Goal: Task Accomplishment & Management: Manage account settings

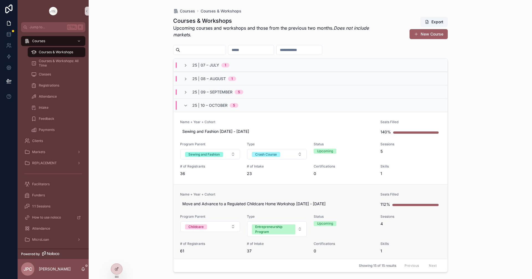
click at [292, 188] on link "Name + Year + Cohort Move and Advance to a Regulated Childcare Home Workshop [D…" at bounding box center [310, 222] width 274 height 77
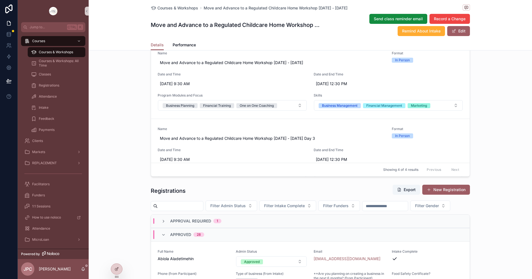
scroll to position [388, 0]
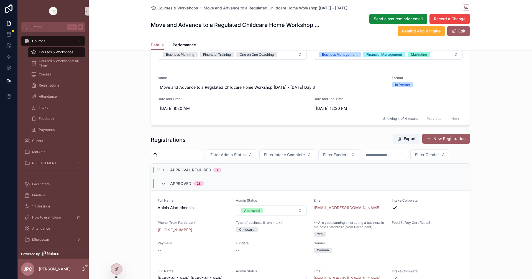
click at [165, 173] on div "Approval Required 1" at bounding box center [191, 170] width 60 height 6
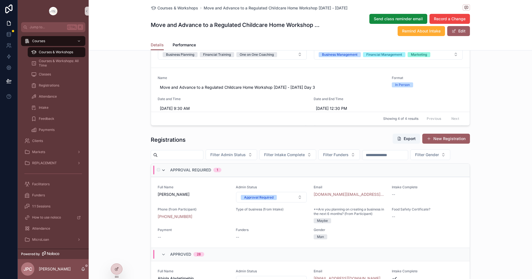
click at [161, 172] on icon "scrollable content" at bounding box center [163, 170] width 4 height 4
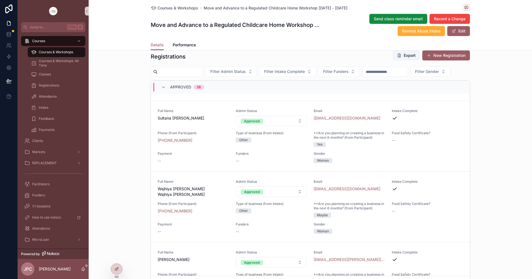
scroll to position [2149, 0]
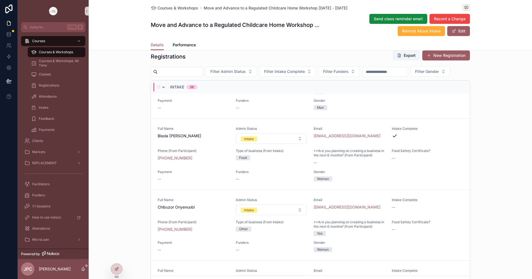
click at [161, 89] on span "scrollable content" at bounding box center [163, 87] width 4 height 4
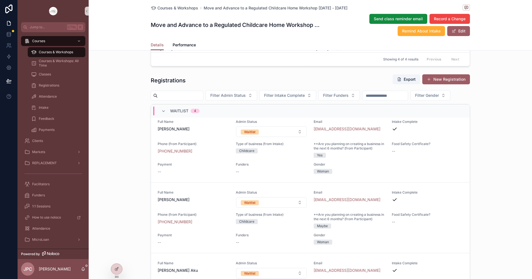
scroll to position [416, 0]
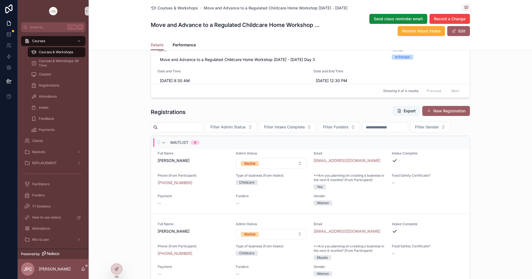
click at [165, 147] on div "Waitlist 4" at bounding box center [180, 142] width 38 height 9
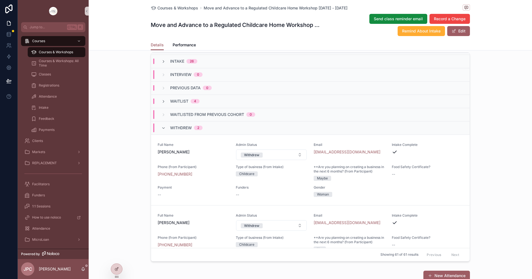
scroll to position [443, 0]
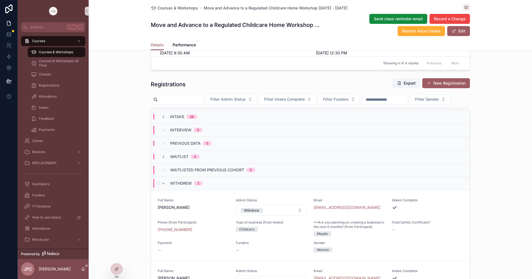
click at [165, 188] on div "Withdrew 2" at bounding box center [181, 183] width 41 height 9
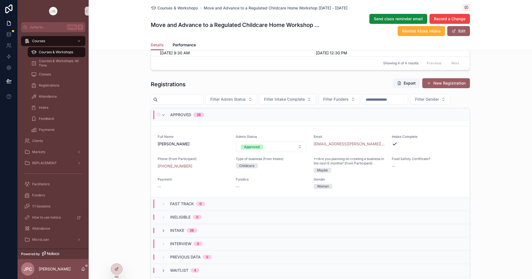
click at [164, 119] on div "Approved 28" at bounding box center [182, 114] width 43 height 9
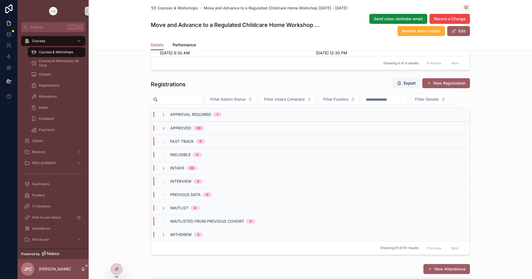
scroll to position [0, 0]
click at [162, 135] on div "Approved 28" at bounding box center [310, 127] width 319 height 13
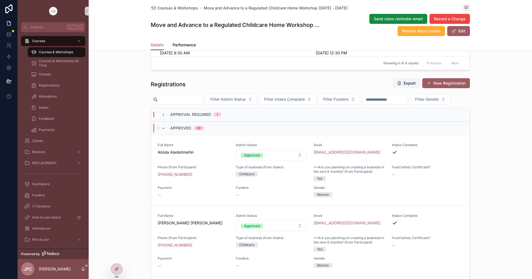
click at [162, 132] on div "Approved 28" at bounding box center [182, 128] width 43 height 9
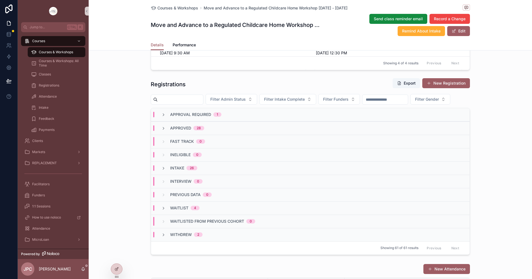
click at [162, 135] on div "Approved 28" at bounding box center [310, 127] width 319 height 13
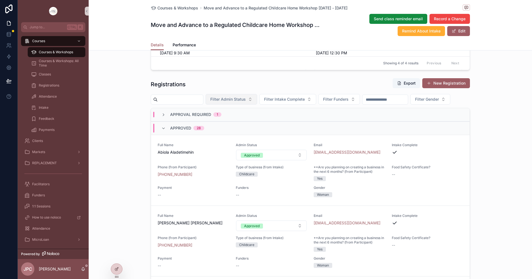
click at [257, 103] on button "Filter Admin Status" at bounding box center [232, 99] width 52 height 11
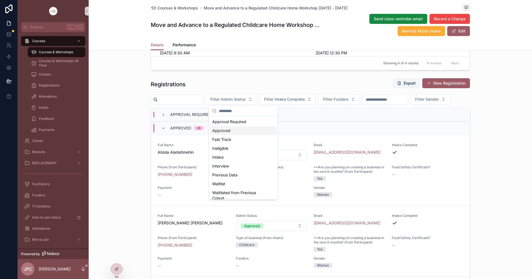
click at [237, 129] on div "Approved" at bounding box center [243, 130] width 67 height 9
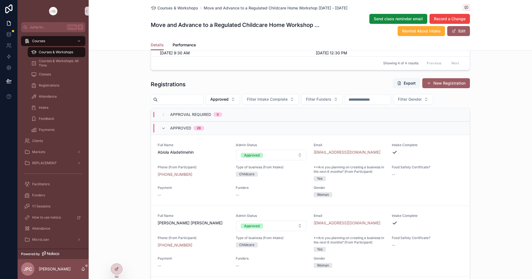
click at [399, 83] on span "scrollable content" at bounding box center [399, 83] width 4 height 4
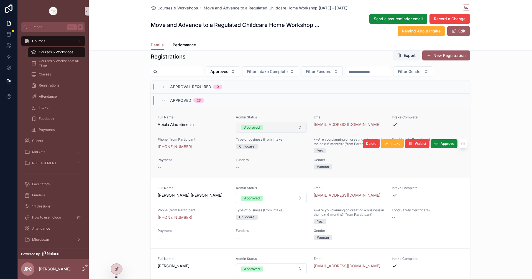
click at [291, 127] on button "Approved" at bounding box center [271, 127] width 71 height 11
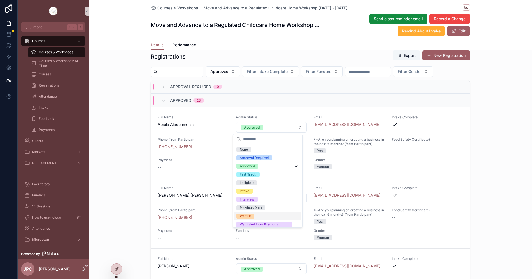
click at [248, 214] on div "Waitlist" at bounding box center [245, 215] width 11 height 5
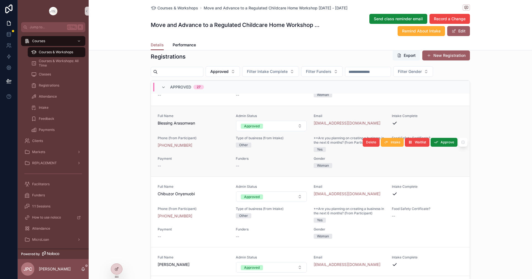
scroll to position [222, 0]
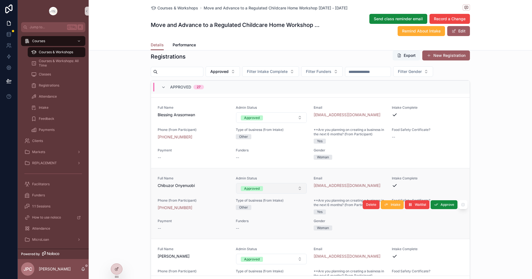
click at [273, 190] on button "Approved" at bounding box center [271, 188] width 71 height 11
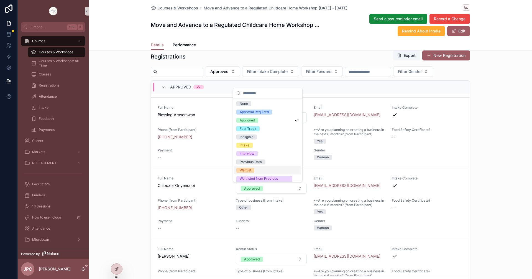
click at [254, 169] on span "Waitlist" at bounding box center [245, 170] width 18 height 5
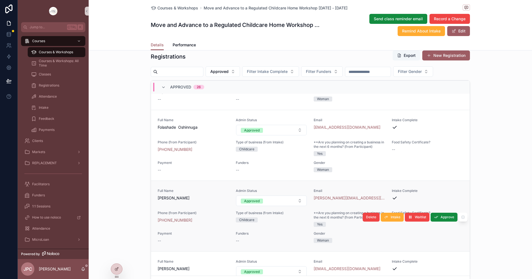
scroll to position [360, 0]
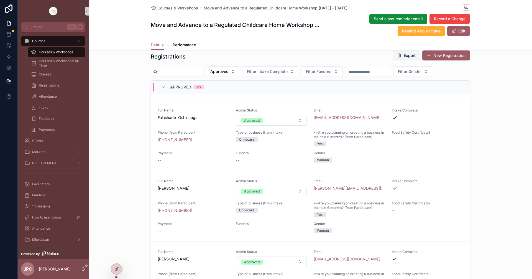
click at [266, 188] on button "Approved" at bounding box center [271, 191] width 71 height 11
click at [250, 173] on link "Full Name [PERSON_NAME] Status Approved Email [PERSON_NAME][EMAIL_ADDRESS][DOMA…" at bounding box center [310, 206] width 319 height 71
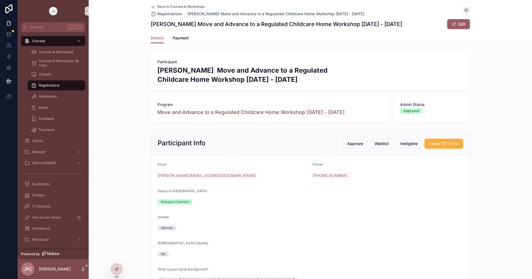
click at [157, 6] on span "Back to Courses & Workshops" at bounding box center [180, 6] width 47 height 4
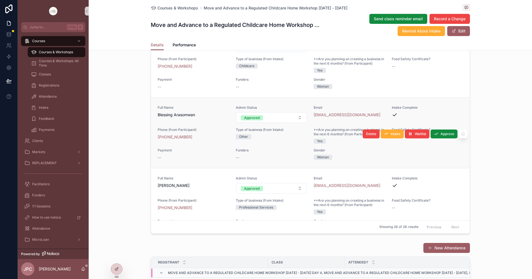
scroll to position [360, 0]
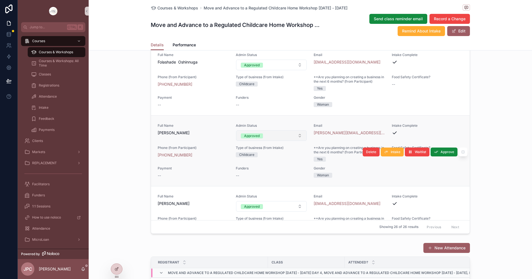
click at [280, 135] on button "Approved" at bounding box center [271, 135] width 71 height 11
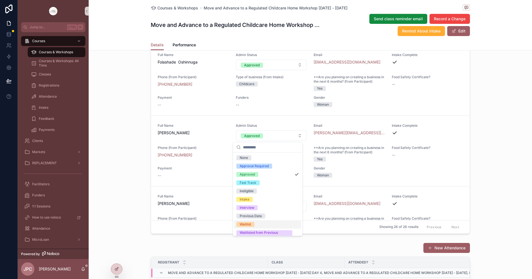
click at [250, 224] on div "Waitlist" at bounding box center [245, 224] width 11 height 5
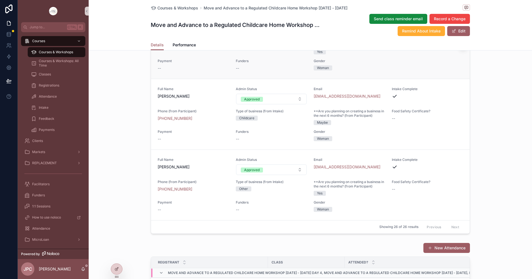
scroll to position [471, 0]
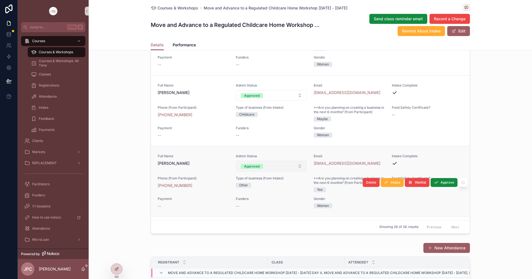
click at [260, 166] on button "Approved" at bounding box center [271, 166] width 71 height 11
click at [246, 168] on div "Approved" at bounding box center [252, 166] width 16 height 5
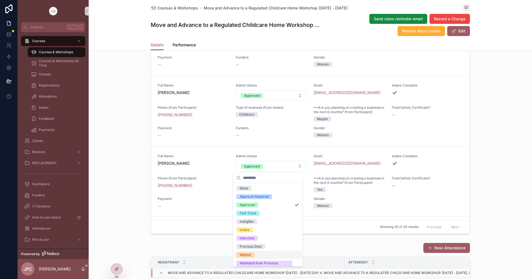
click at [248, 255] on div "Waitlist" at bounding box center [245, 254] width 11 height 5
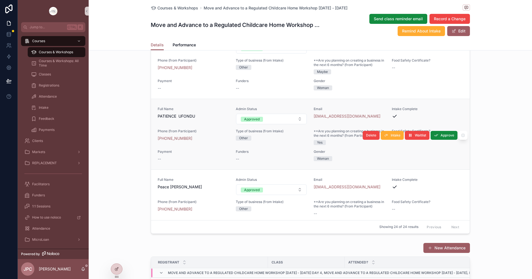
scroll to position [831, 0]
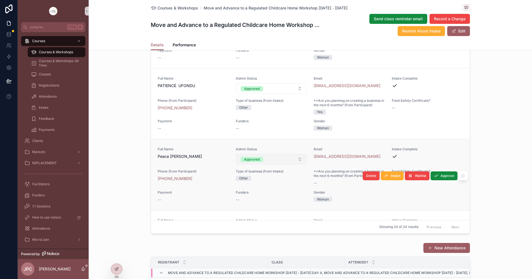
click at [266, 159] on button "Approved" at bounding box center [271, 159] width 71 height 11
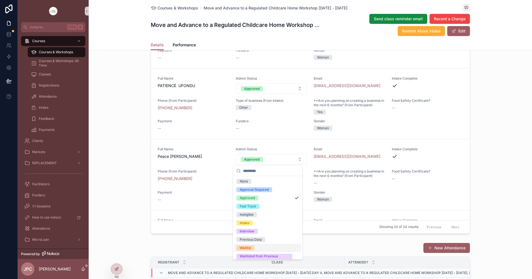
click at [248, 248] on div "New Attendance" at bounding box center [310, 247] width 319 height 11
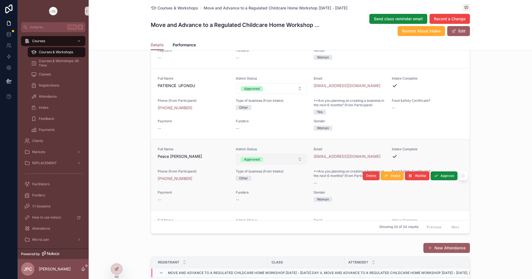
click at [273, 159] on button "Approved" at bounding box center [271, 159] width 71 height 11
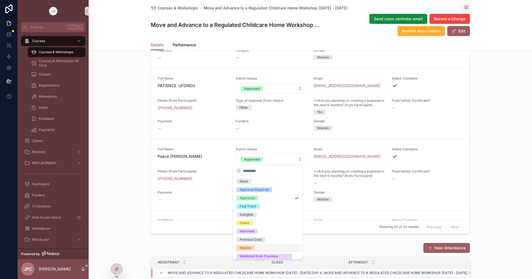
click at [245, 246] on div "Waitlist" at bounding box center [245, 247] width 11 height 5
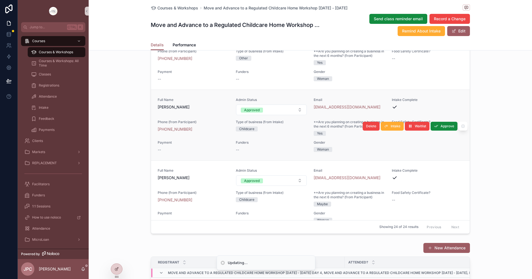
scroll to position [942, 0]
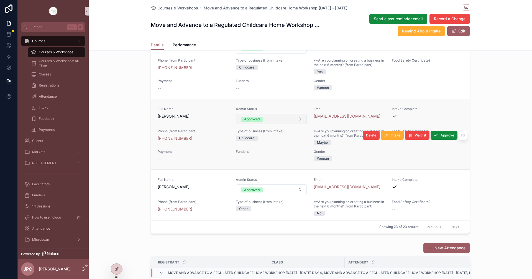
click at [273, 122] on button "Approved" at bounding box center [271, 119] width 71 height 11
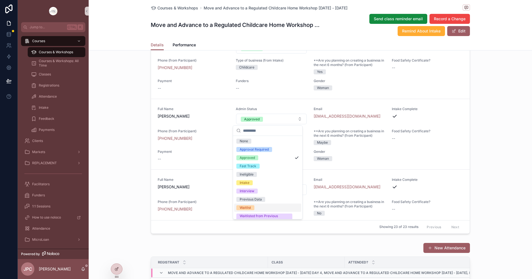
click at [248, 208] on div "Waitlist" at bounding box center [245, 207] width 11 height 5
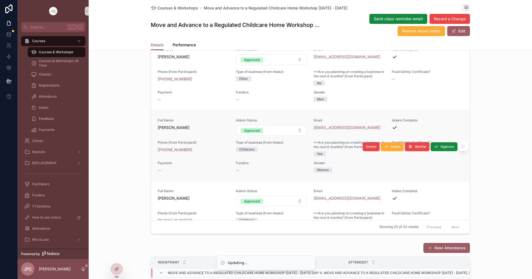
scroll to position [1025, 0]
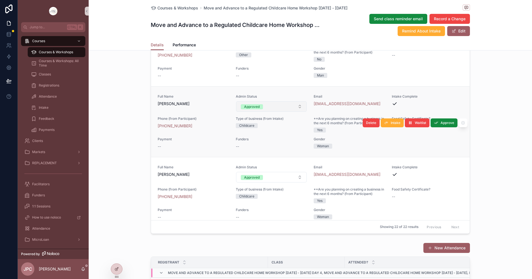
click at [269, 108] on button "Approved" at bounding box center [271, 106] width 71 height 11
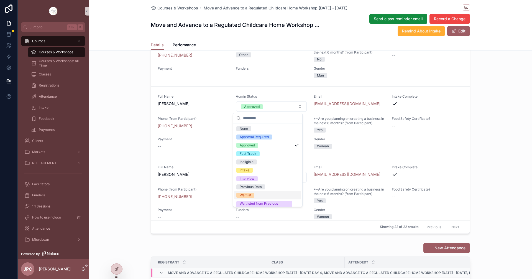
click at [250, 194] on div "Waitlist" at bounding box center [245, 195] width 11 height 5
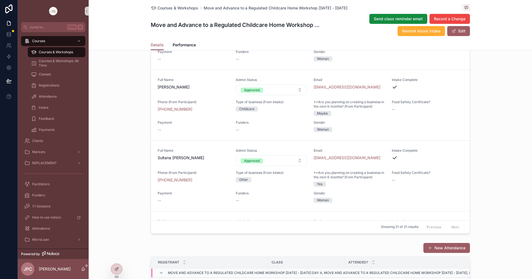
scroll to position [1233, 0]
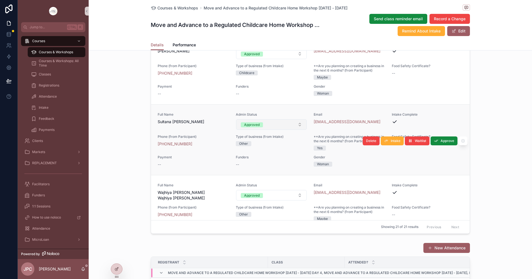
click at [275, 124] on button "Approved" at bounding box center [271, 124] width 71 height 11
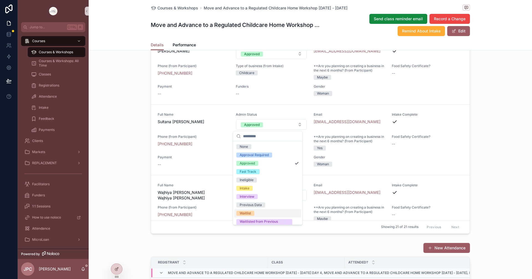
click at [252, 213] on span "Waitlist" at bounding box center [245, 213] width 18 height 5
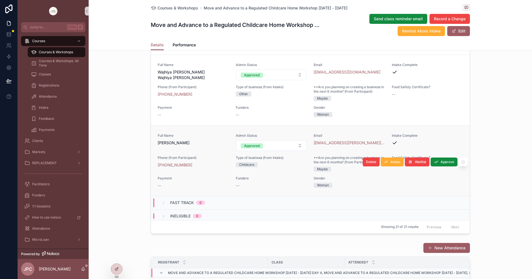
scroll to position [1288, 0]
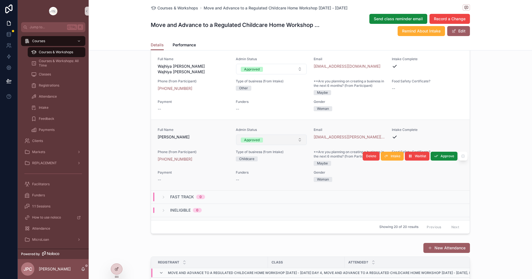
click at [275, 142] on button "Approved" at bounding box center [271, 139] width 71 height 11
click at [269, 139] on button "Approved" at bounding box center [271, 139] width 71 height 11
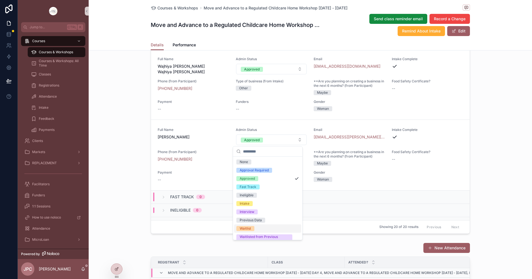
click at [250, 227] on div "Waitlist" at bounding box center [245, 228] width 11 height 5
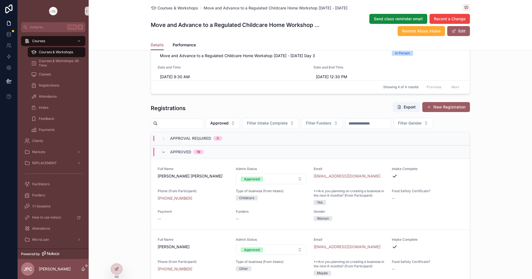
scroll to position [416, 0]
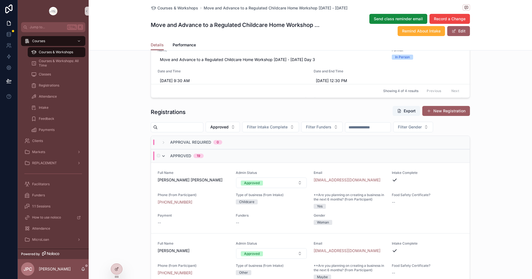
click at [162, 155] on icon "scrollable content" at bounding box center [163, 156] width 4 height 4
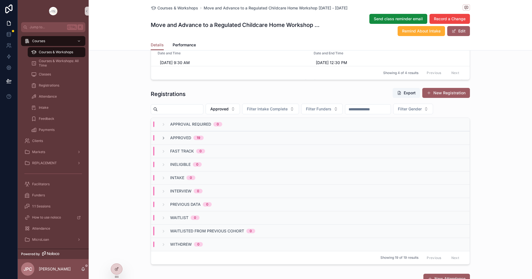
scroll to position [443, 0]
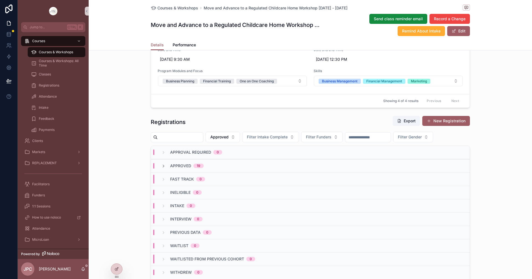
scroll to position [416, 0]
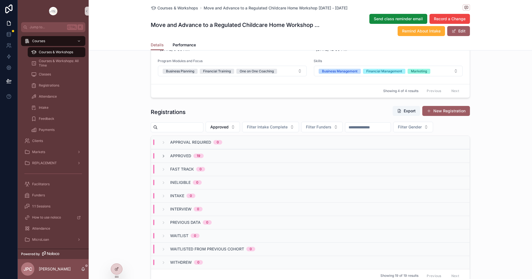
click at [163, 238] on div "Waitlist 0" at bounding box center [180, 236] width 38 height 6
click at [165, 156] on div "Approved 19" at bounding box center [182, 156] width 42 height 6
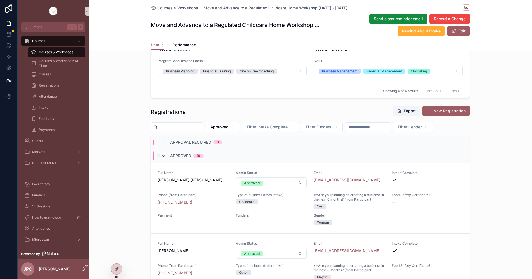
click at [164, 157] on icon "scrollable content" at bounding box center [163, 156] width 4 height 4
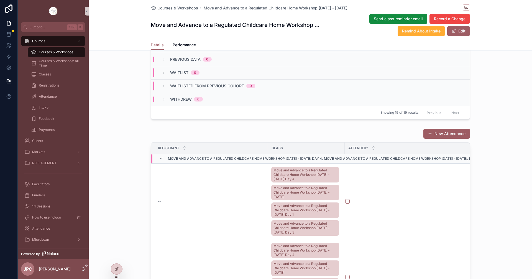
scroll to position [582, 0]
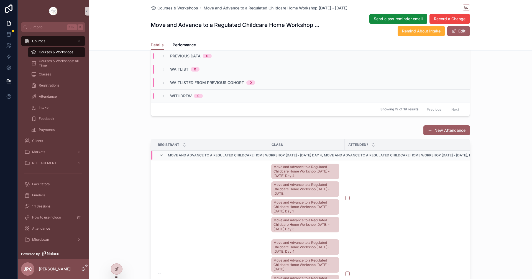
click at [156, 154] on div "Move and Advance to a Regulated Childcare Home Workshop Oct 7 - Oct 28 2025 Day…" at bounding box center [474, 155] width 645 height 9
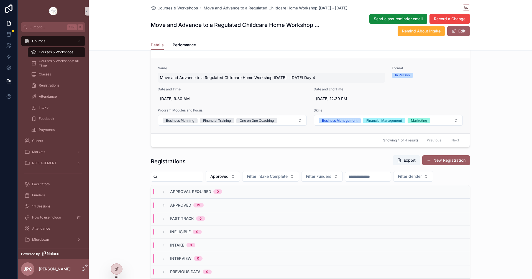
scroll to position [360, 0]
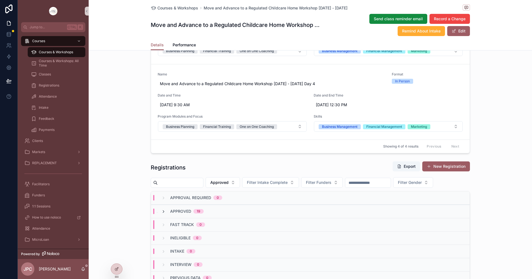
drag, startPoint x: 507, startPoint y: 76, endPoint x: 161, endPoint y: 211, distance: 370.9
click at [161, 211] on icon "scrollable content" at bounding box center [163, 211] width 4 height 4
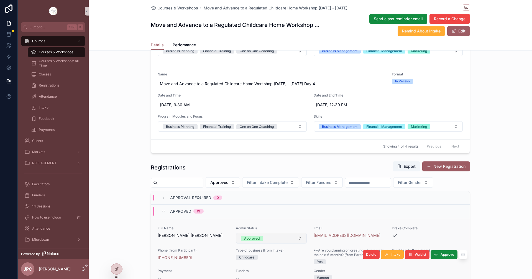
click at [289, 239] on button "Approved" at bounding box center [271, 238] width 71 height 11
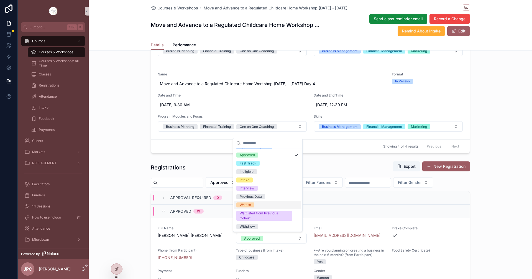
scroll to position [16, 0]
click at [127, 157] on div "**********" at bounding box center [310, 82] width 443 height 642
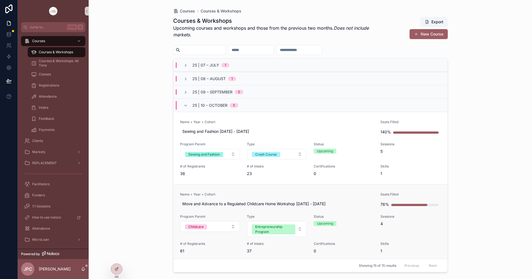
click at [264, 190] on link "Name + Year + Cohort Move and Advance to a Regulated Childcare Home Workshop Oc…" at bounding box center [310, 222] width 274 height 77
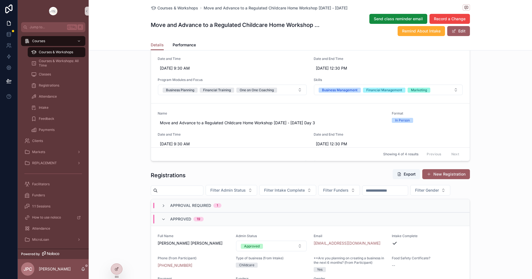
scroll to position [388, 0]
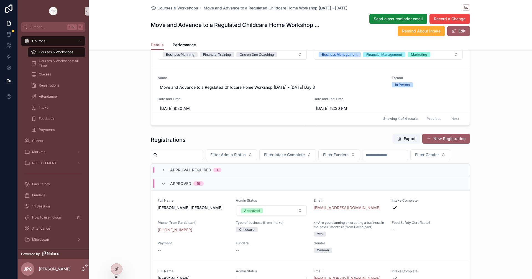
click at [165, 188] on div "Approved 19" at bounding box center [182, 183] width 42 height 9
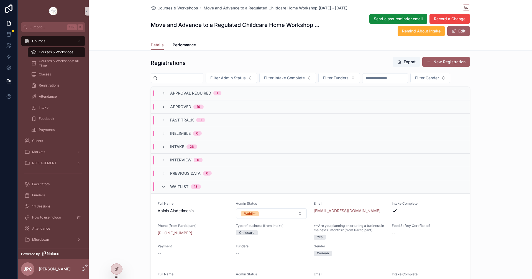
scroll to position [471, 0]
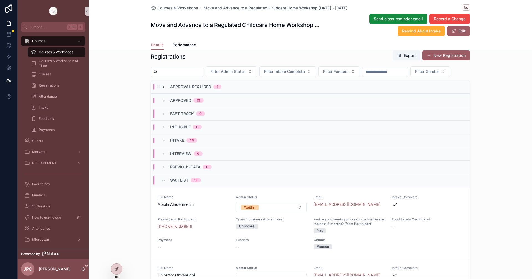
click at [163, 89] on icon "scrollable content" at bounding box center [163, 87] width 4 height 4
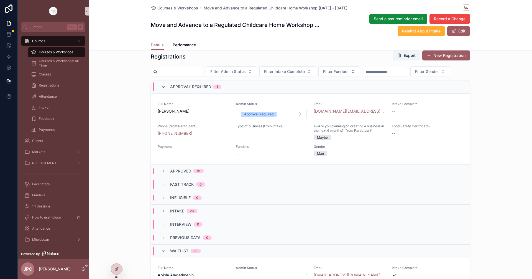
click at [163, 89] on icon "scrollable content" at bounding box center [163, 87] width 4 height 4
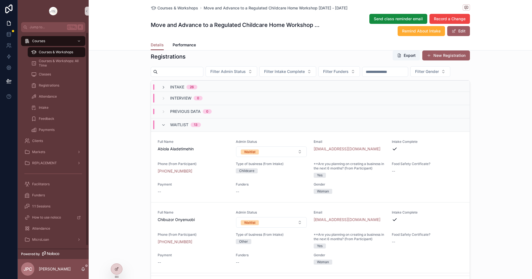
scroll to position [0, 0]
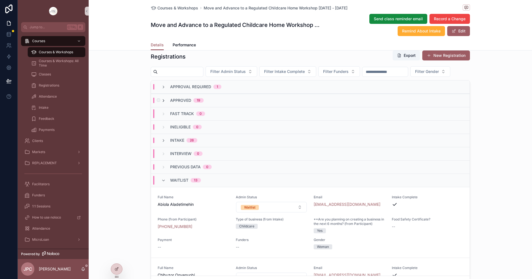
click at [162, 103] on icon "scrollable content" at bounding box center [163, 100] width 4 height 4
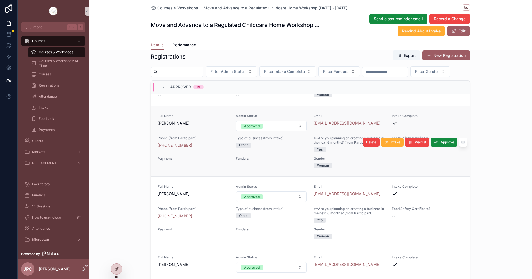
scroll to position [665, 0]
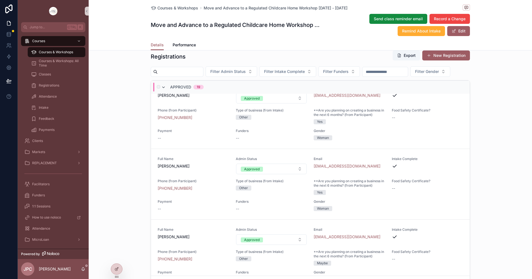
click at [163, 90] on icon "scrollable content" at bounding box center [163, 87] width 4 height 4
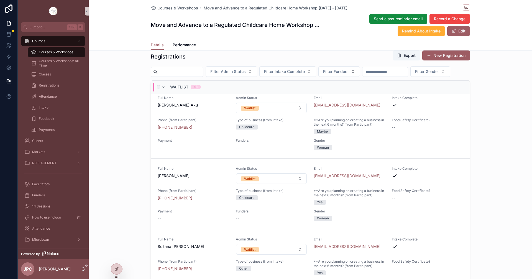
click at [161, 89] on span "scrollable content" at bounding box center [163, 87] width 4 height 4
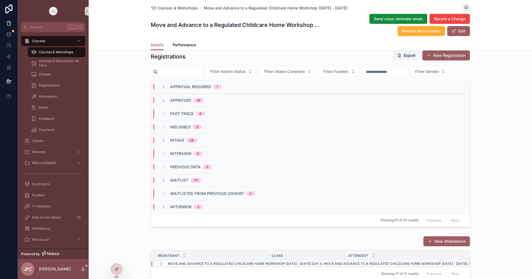
scroll to position [0, 0]
click at [164, 143] on div "Intake 26" at bounding box center [179, 140] width 36 height 6
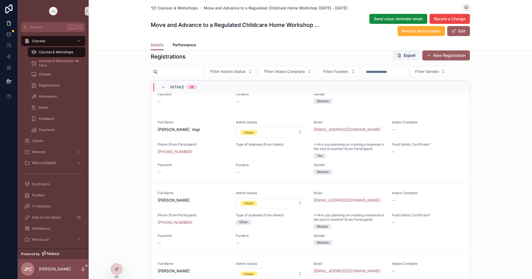
scroll to position [2021, 0]
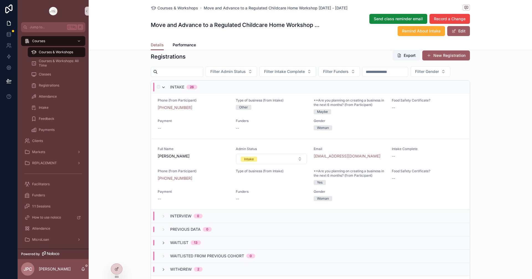
click at [163, 90] on icon "scrollable content" at bounding box center [163, 87] width 4 height 4
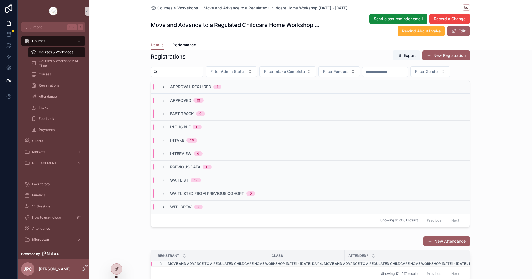
scroll to position [0, 0]
